Goal: Task Accomplishment & Management: Use online tool/utility

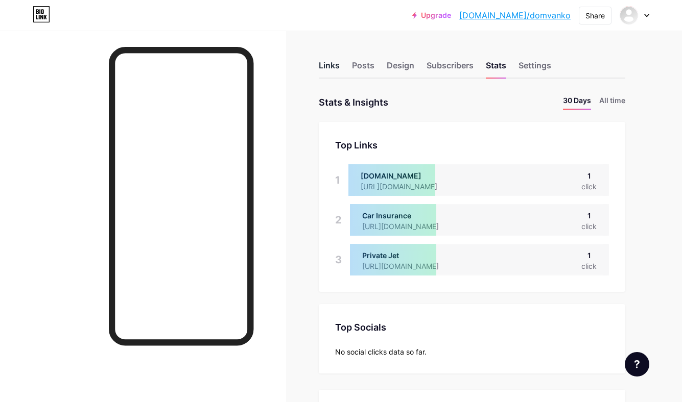
click at [322, 66] on div "Links" at bounding box center [329, 68] width 21 height 18
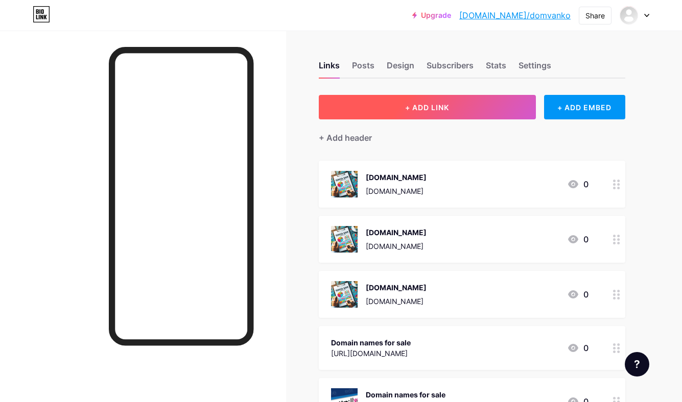
click at [426, 108] on span "+ ADD LINK" at bounding box center [427, 107] width 44 height 9
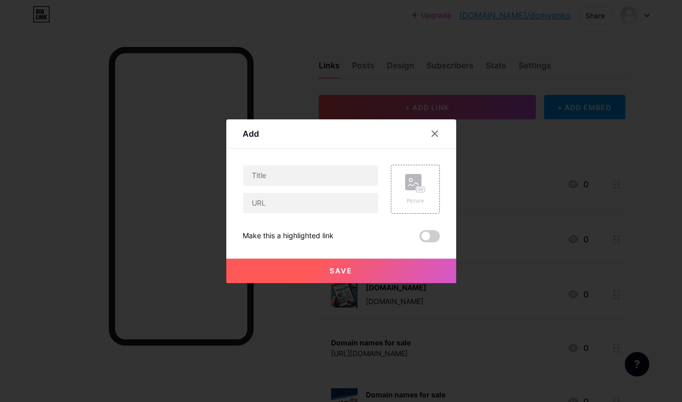
click at [310, 189] on div at bounding box center [311, 189] width 136 height 49
click at [308, 182] on input "text" at bounding box center [310, 175] width 135 height 20
type input "G"
paste input "[DOMAIN_NAME]"
type input "[DOMAIN_NAME]"
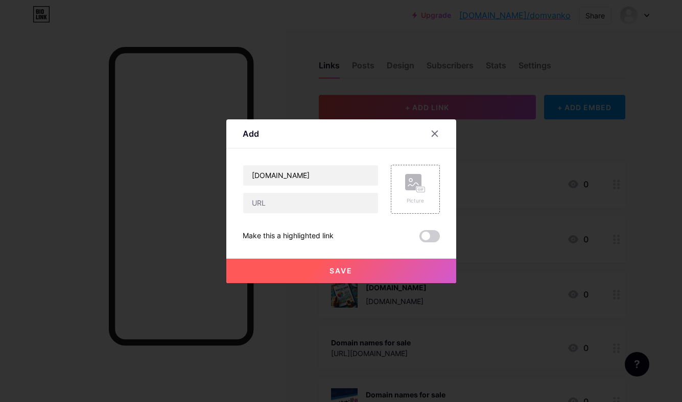
click at [313, 216] on div "[DOMAIN_NAME] Picture Make this a highlighted link Save" at bounding box center [341, 204] width 197 height 78
click at [313, 210] on input "text" at bounding box center [310, 203] width 135 height 20
paste input "[DOMAIN_NAME]"
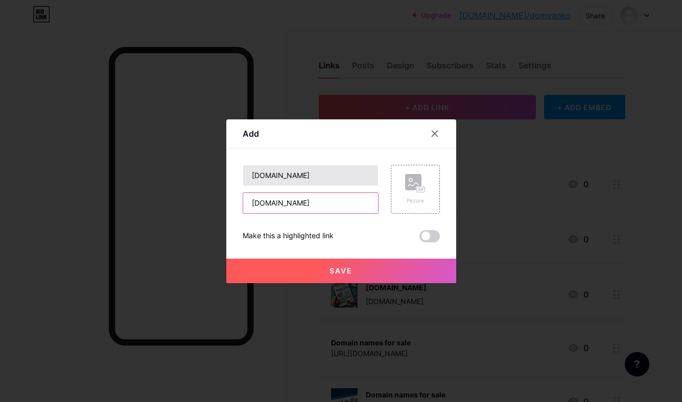
type input "[DOMAIN_NAME]"
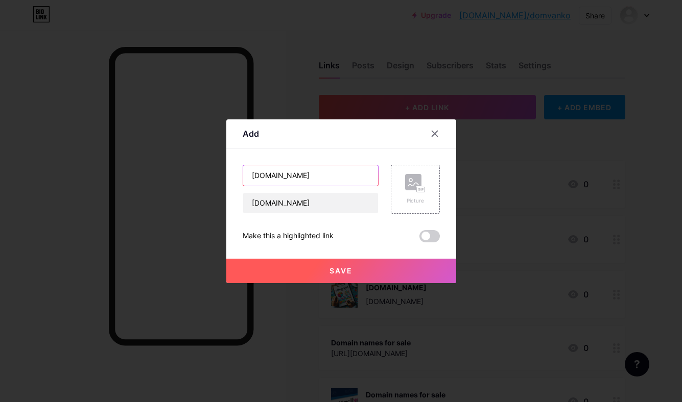
drag, startPoint x: 305, startPoint y: 175, endPoint x: 252, endPoint y: 171, distance: 53.7
click at [252, 172] on input "[DOMAIN_NAME]" at bounding box center [310, 175] width 135 height 20
type input "Golf Listing"
click at [295, 277] on button "Save" at bounding box center [341, 271] width 230 height 25
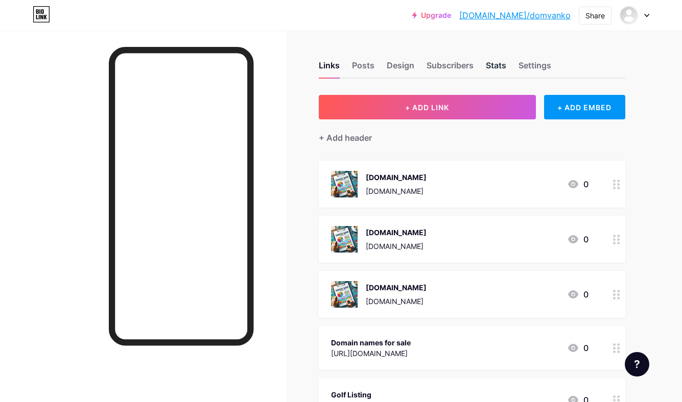
click at [492, 61] on div "Stats" at bounding box center [496, 68] width 20 height 18
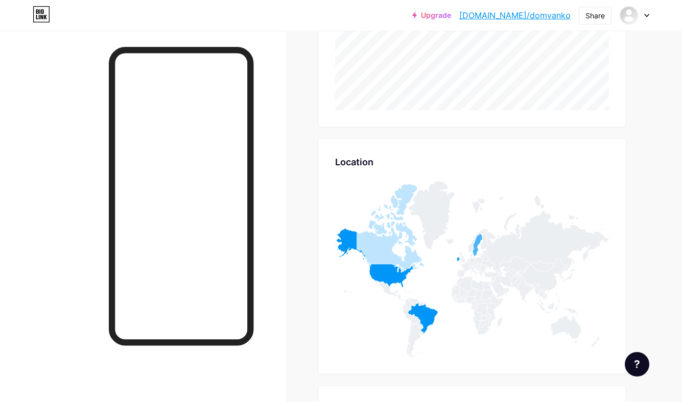
scroll to position [520, 0]
